Goal: Find specific page/section: Find specific page/section

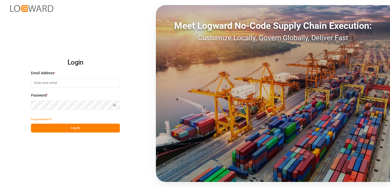
click at [13, 58] on div "Login Email Address * Password * Show password Forgot Password? Log In Meet Log…" at bounding box center [195, 93] width 390 height 187
drag, startPoint x: 37, startPoint y: 81, endPoint x: 44, endPoint y: 81, distance: 7.1
click at [38, 81] on input at bounding box center [75, 83] width 89 height 9
click at [62, 82] on input at bounding box center [75, 83] width 89 height 9
type input "[EMAIL_ADDRESS][PERSON_NAME][DOMAIN_NAME]"
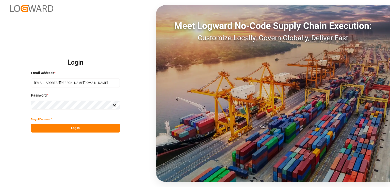
click at [74, 123] on div "Forgot Password?" at bounding box center [75, 119] width 89 height 9
click at [81, 132] on button "Log In" at bounding box center [75, 128] width 89 height 9
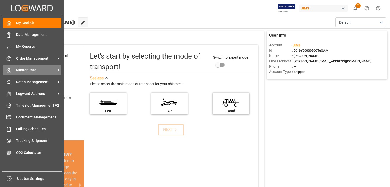
click at [44, 71] on span "Master Data" at bounding box center [36, 70] width 40 height 5
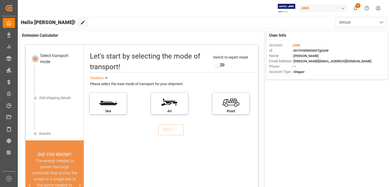
click at [120, 156] on div "Let's start by selecting the mode of transport! Switch to expert mode See less …" at bounding box center [171, 129] width 174 height 159
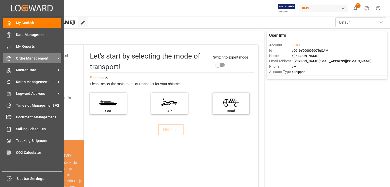
click at [46, 55] on div "Order Management Order Management" at bounding box center [32, 58] width 58 height 10
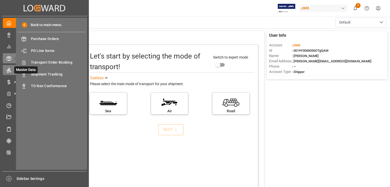
click at [12, 74] on div "Master Data Master Data" at bounding box center [44, 70] width 83 height 10
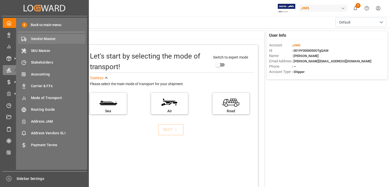
click at [45, 40] on span "Vendor Master" at bounding box center [58, 38] width 55 height 5
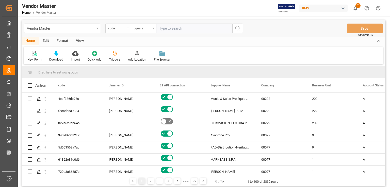
click at [112, 32] on div "code" at bounding box center [117, 29] width 25 height 10
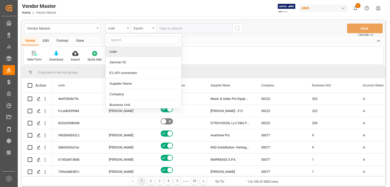
click at [128, 42] on input "text" at bounding box center [144, 40] width 72 height 8
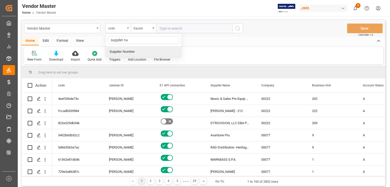
type input "supplier num"
click at [138, 48] on div "Supplier Number" at bounding box center [144, 51] width 76 height 11
click at [177, 29] on input "text" at bounding box center [194, 29] width 76 height 10
paste input "234299"
type input "234299"
